Goal: Information Seeking & Learning: Learn about a topic

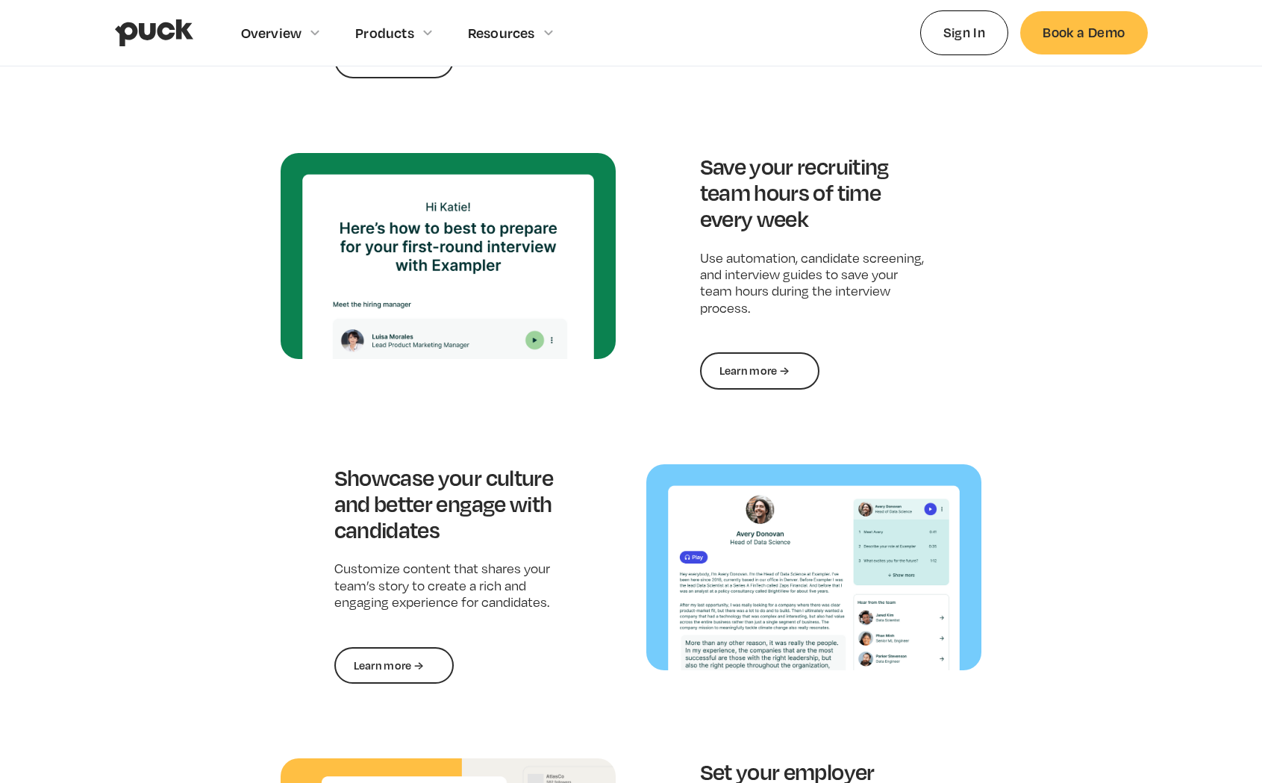
scroll to position [1553, 0]
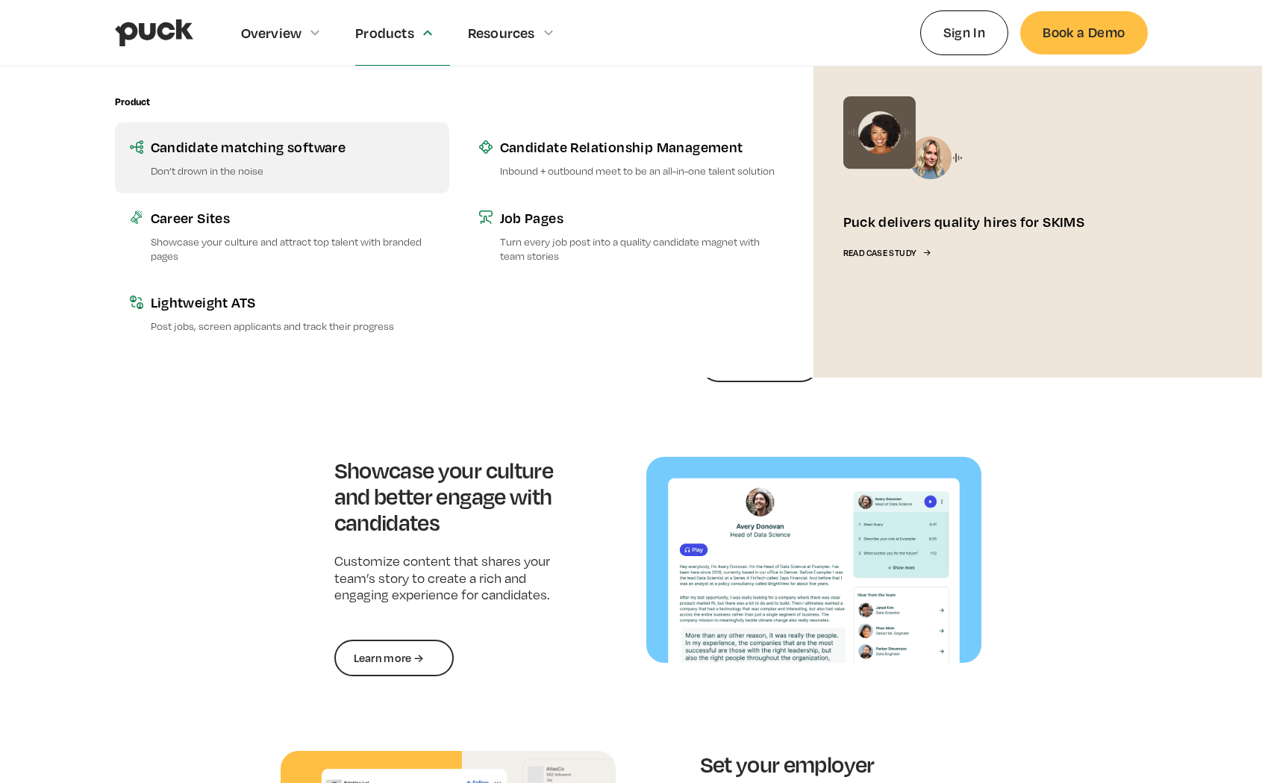
click at [283, 158] on link "Candidate matching software Don’t drown in the noise" at bounding box center [282, 157] width 334 height 70
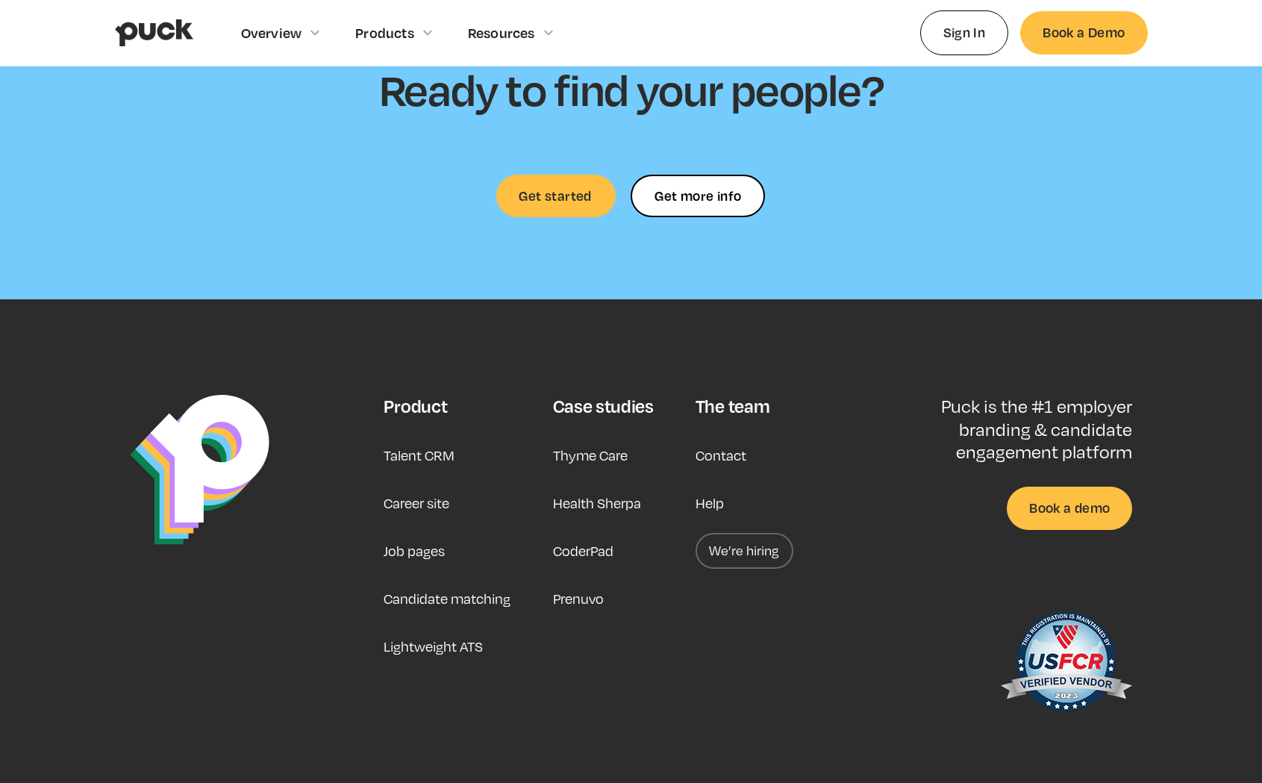
scroll to position [4127, 0]
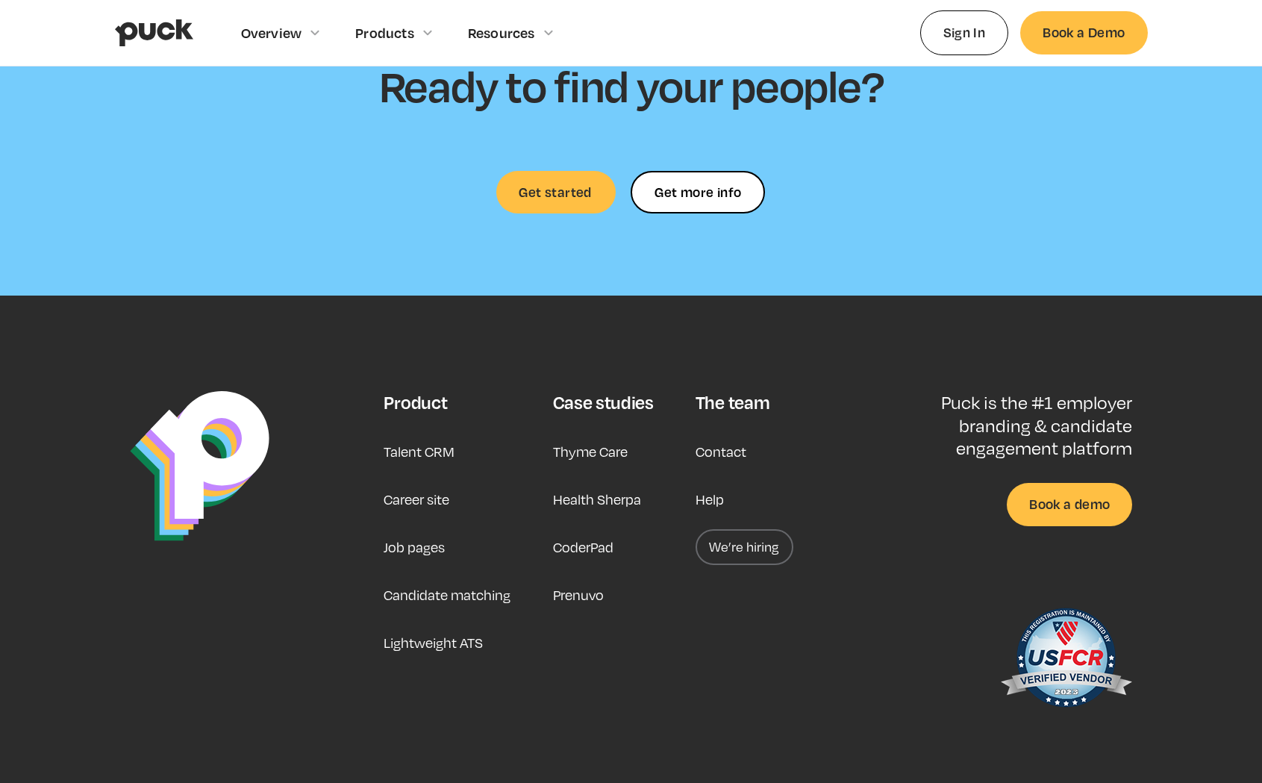
click at [428, 577] on link "Candidate matching" at bounding box center [447, 595] width 127 height 36
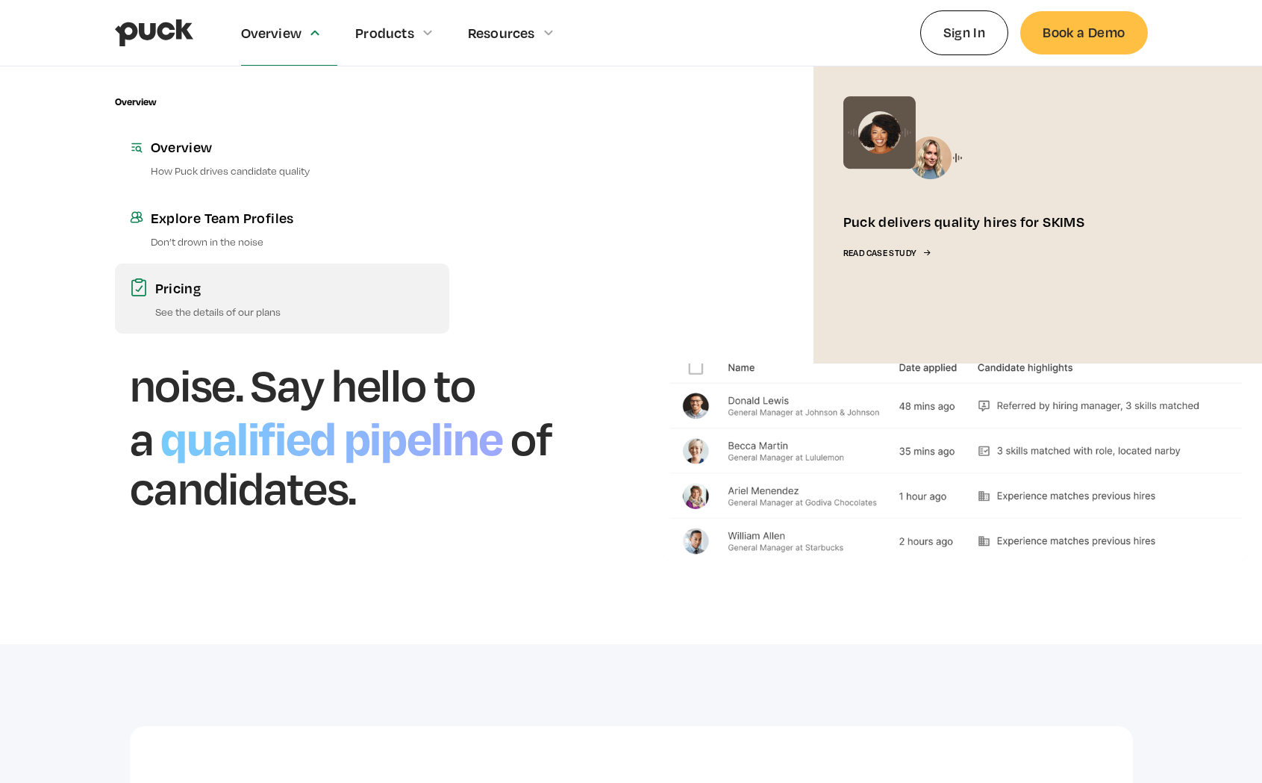
click at [195, 288] on div "Pricing" at bounding box center [294, 287] width 279 height 19
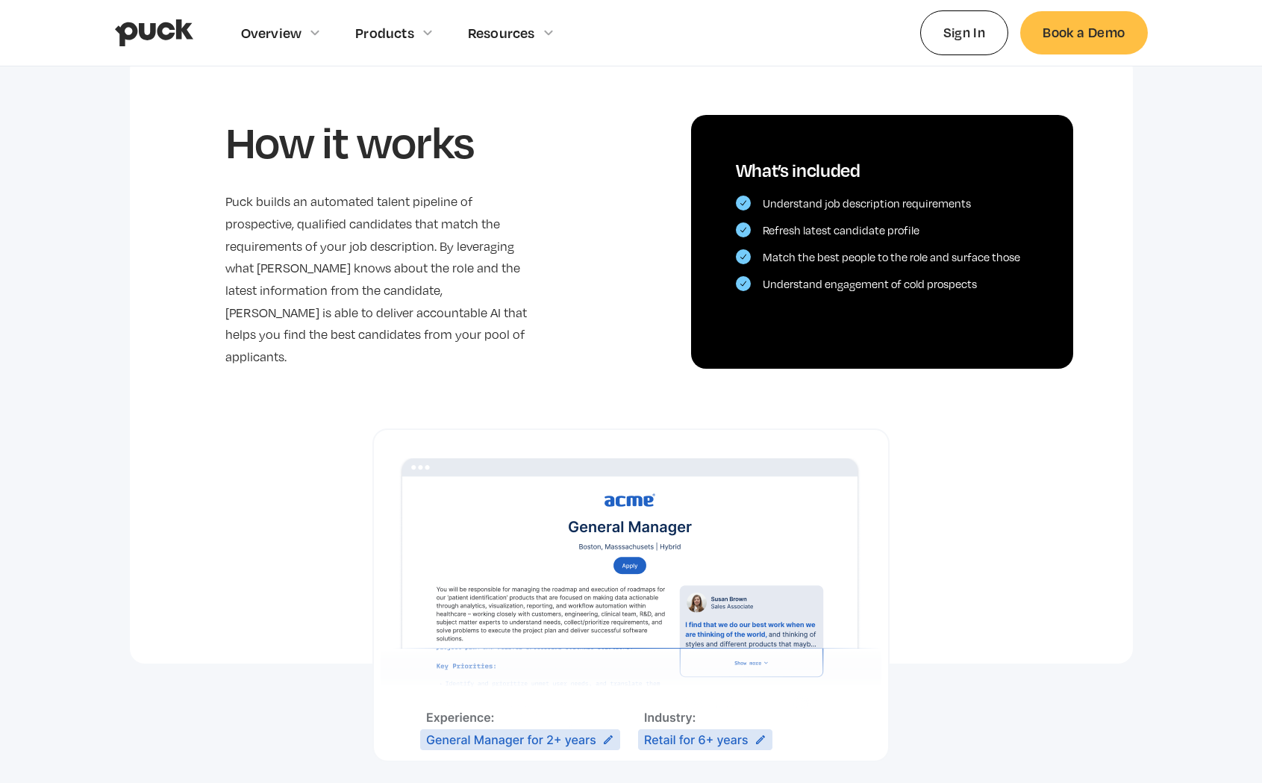
scroll to position [1345, 0]
